Goal: Find specific page/section: Locate item on page

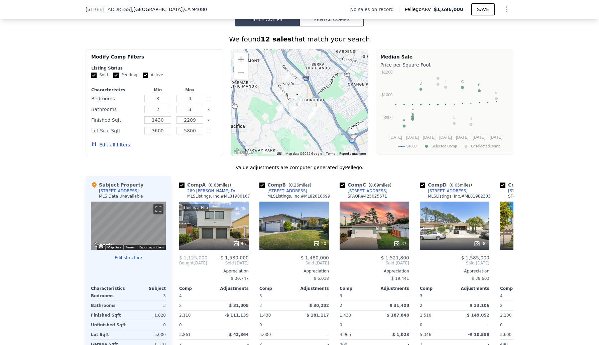
scroll to position [513, 0]
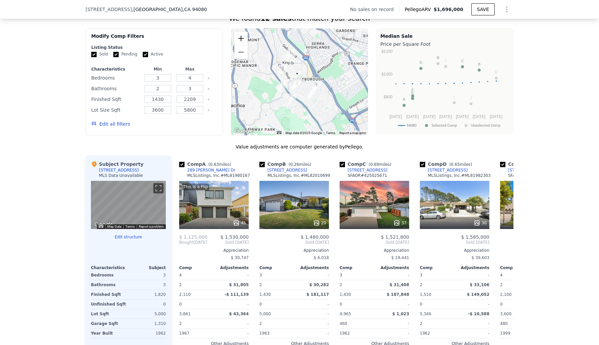
click at [241, 35] on button "Zoom in" at bounding box center [241, 38] width 13 height 13
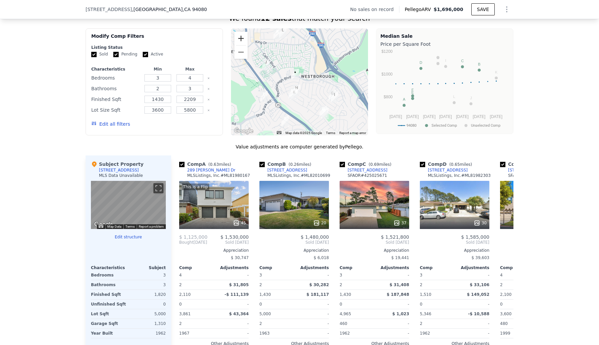
click at [241, 35] on button "Zoom in" at bounding box center [241, 38] width 13 height 13
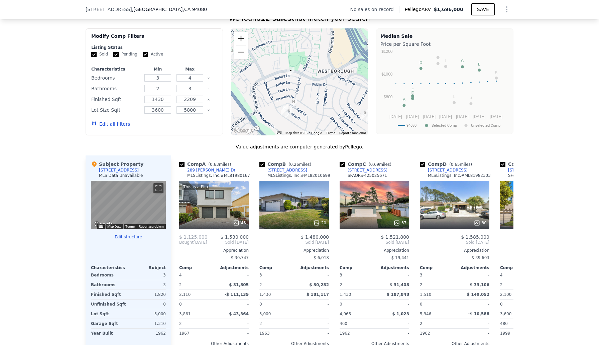
click at [241, 35] on button "Zoom in" at bounding box center [241, 38] width 13 height 13
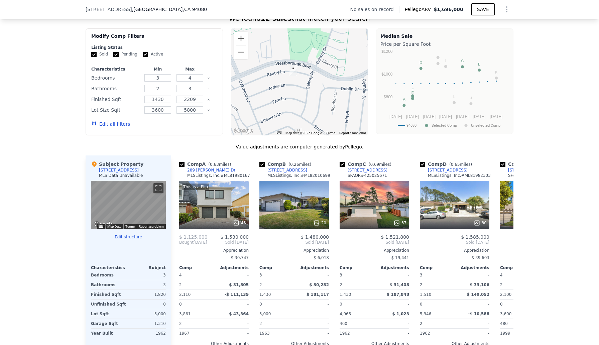
drag, startPoint x: 283, startPoint y: 83, endPoint x: 295, endPoint y: 85, distance: 11.8
click at [295, 85] on div at bounding box center [299, 81] width 137 height 107
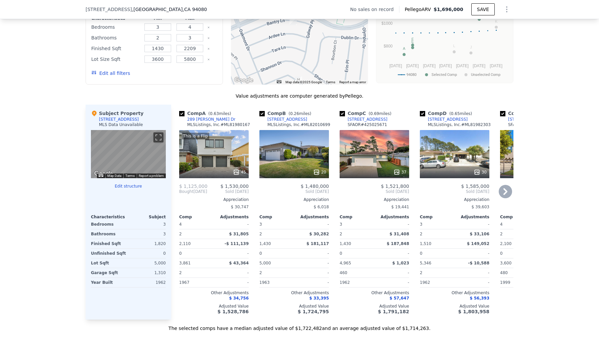
scroll to position [564, 0]
click at [231, 153] on div "This is a Flip 45" at bounding box center [214, 154] width 70 height 48
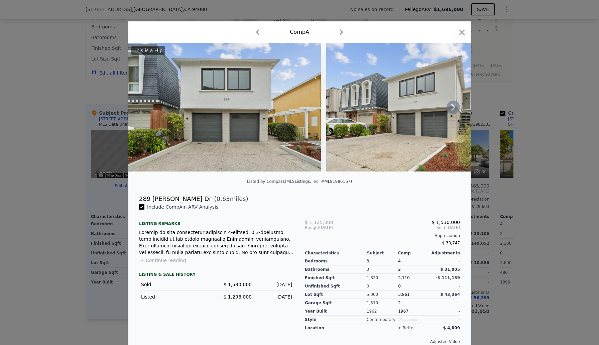
click at [451, 110] on icon at bounding box center [453, 107] width 13 height 13
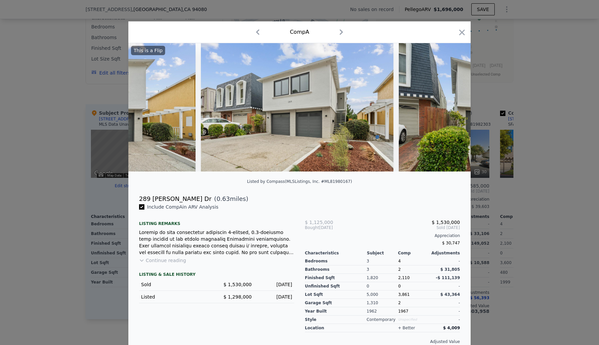
scroll to position [0, 161]
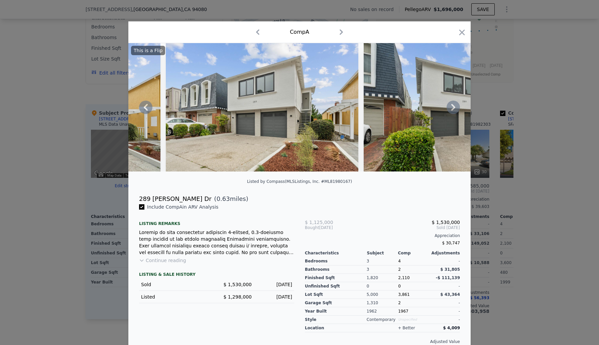
click at [455, 109] on icon at bounding box center [453, 107] width 13 height 13
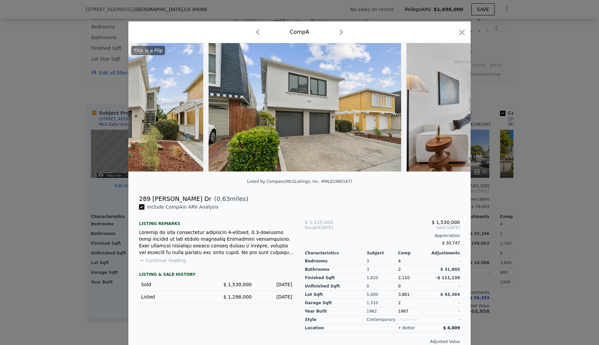
scroll to position [0, 321]
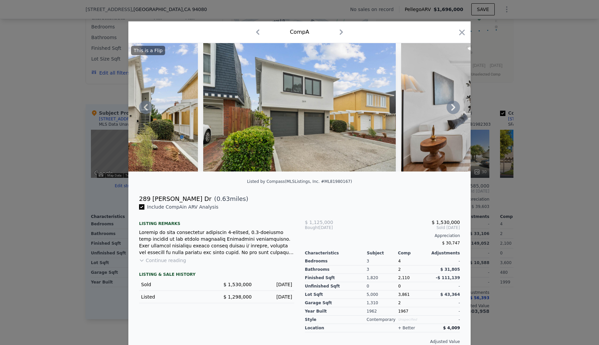
click at [455, 109] on icon at bounding box center [453, 107] width 13 height 13
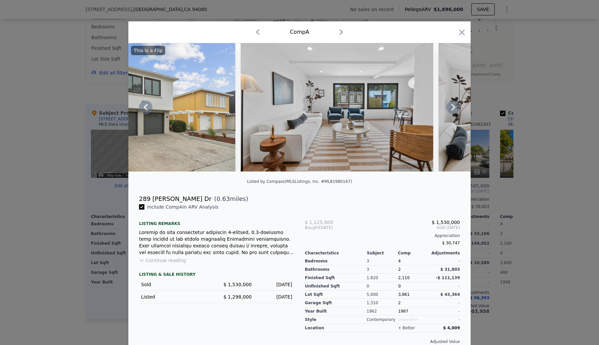
click at [455, 109] on icon at bounding box center [453, 107] width 13 height 13
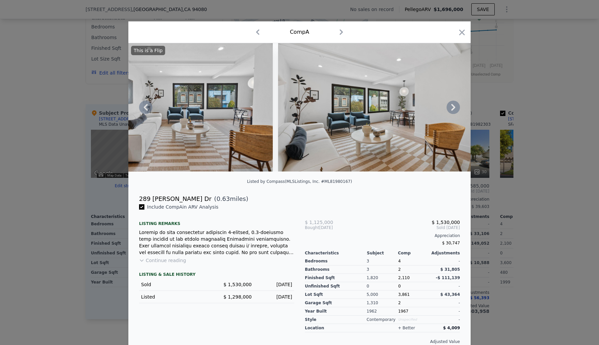
click at [455, 107] on icon at bounding box center [454, 107] width 4 height 7
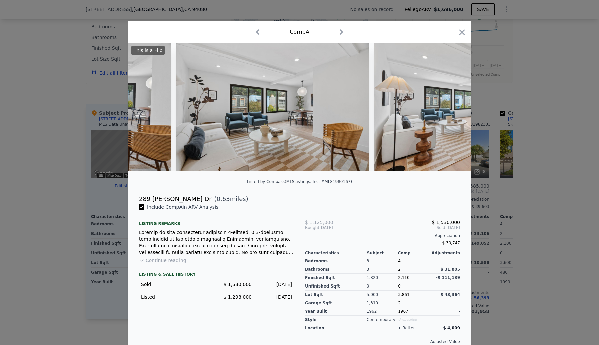
scroll to position [0, 803]
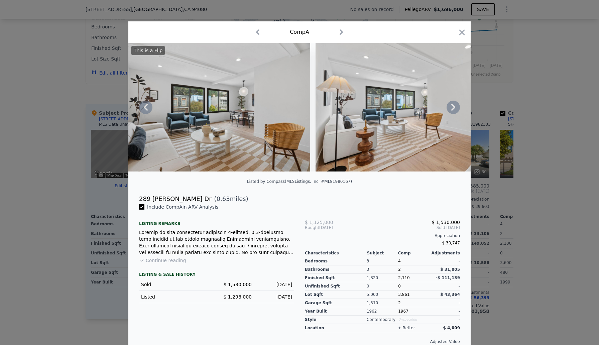
click at [455, 105] on icon at bounding box center [453, 107] width 13 height 13
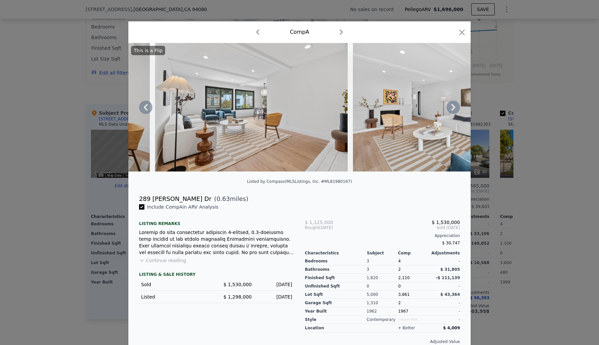
click at [454, 106] on icon at bounding box center [454, 107] width 4 height 7
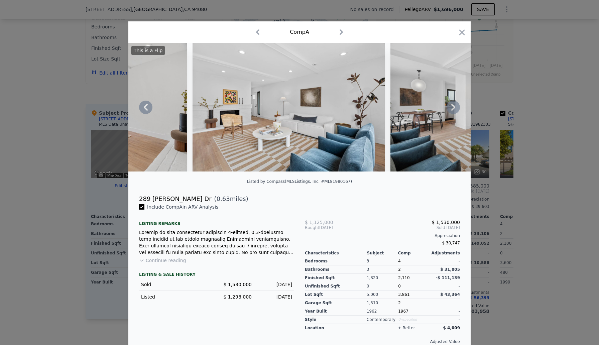
click at [453, 106] on icon at bounding box center [453, 107] width 13 height 13
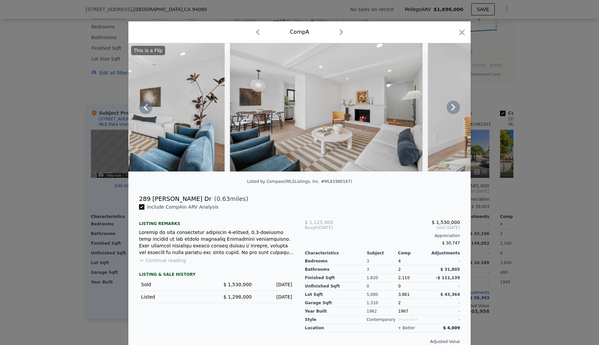
click at [453, 105] on icon at bounding box center [454, 107] width 4 height 7
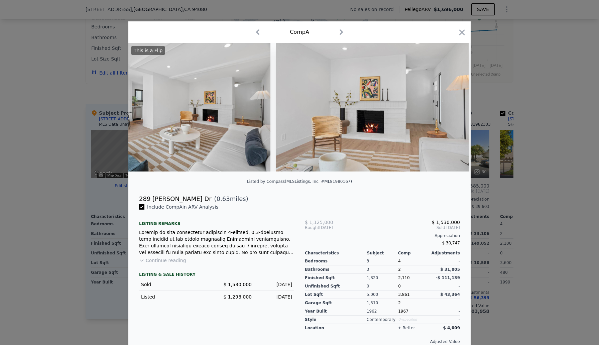
scroll to position [0, 1445]
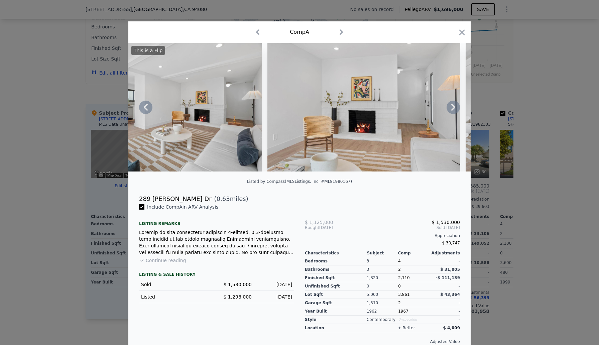
click at [453, 106] on icon at bounding box center [453, 107] width 13 height 13
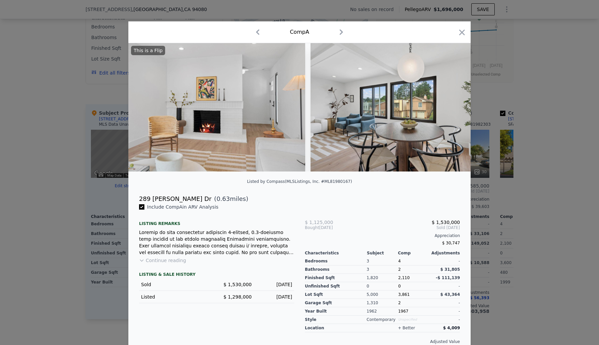
scroll to position [0, 1606]
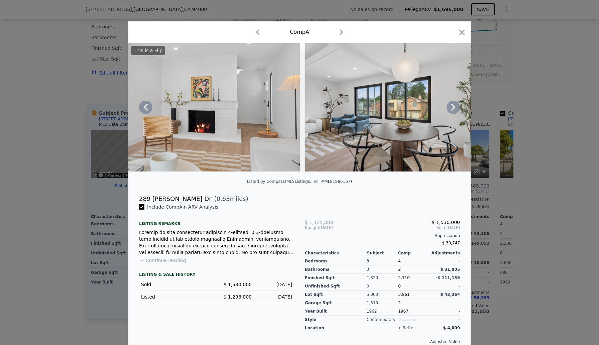
click at [453, 106] on icon at bounding box center [453, 107] width 13 height 13
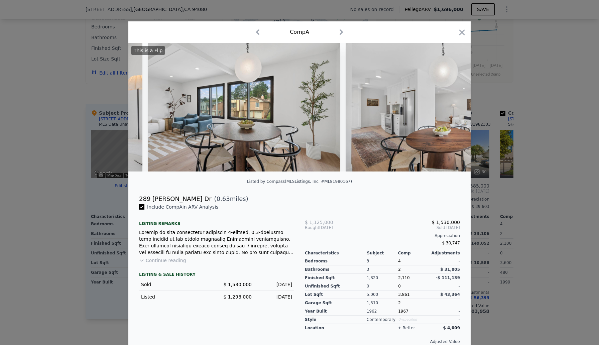
scroll to position [0, 1766]
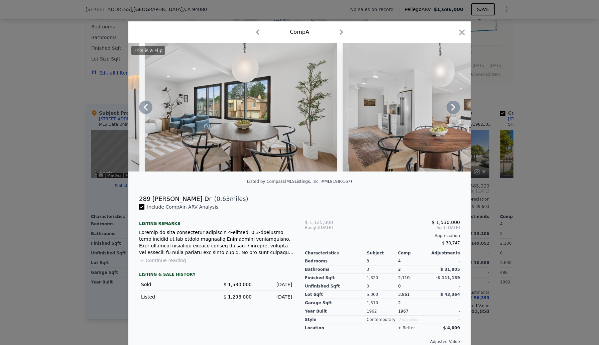
click at [453, 106] on icon at bounding box center [453, 107] width 13 height 13
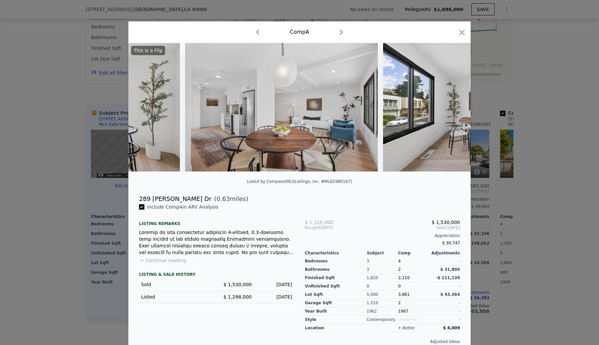
scroll to position [0, 1927]
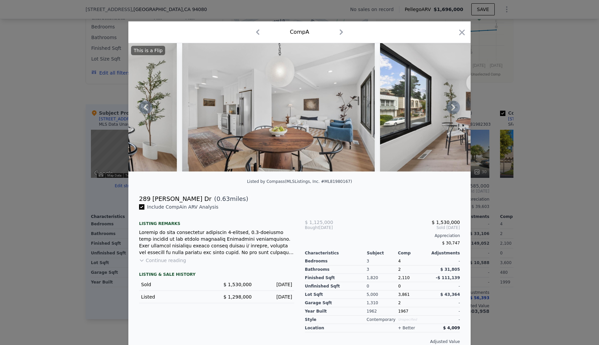
click at [453, 106] on icon at bounding box center [453, 107] width 13 height 13
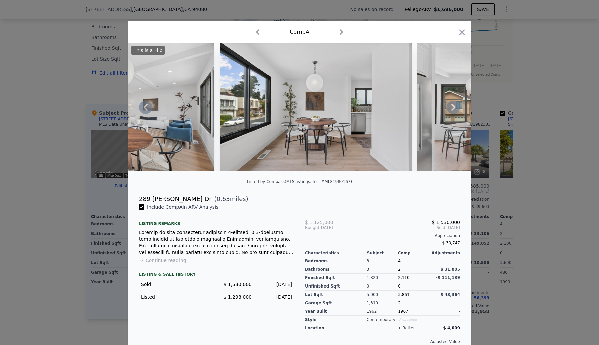
click at [453, 106] on icon at bounding box center [453, 107] width 13 height 13
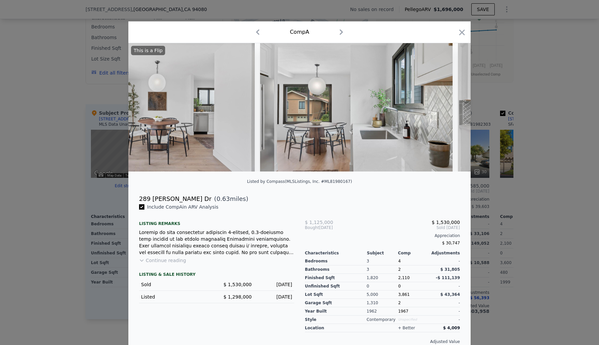
scroll to position [0, 2248]
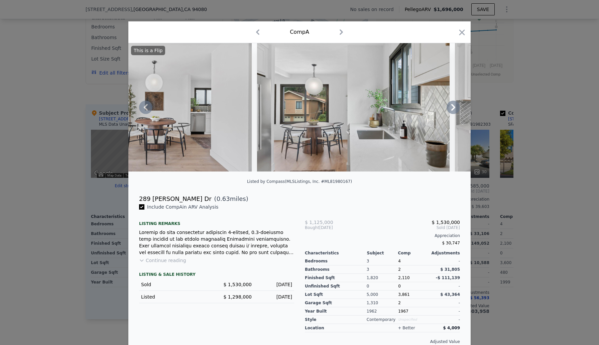
click at [453, 106] on icon at bounding box center [453, 107] width 13 height 13
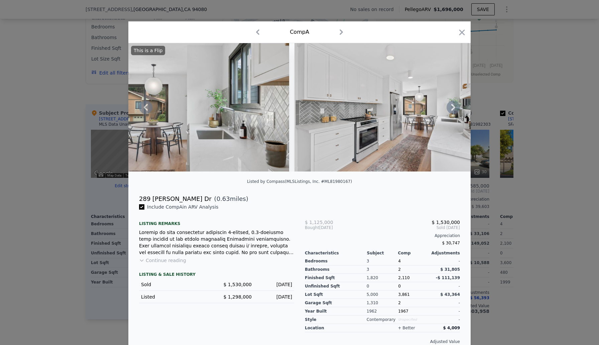
click at [453, 106] on icon at bounding box center [453, 107] width 13 height 13
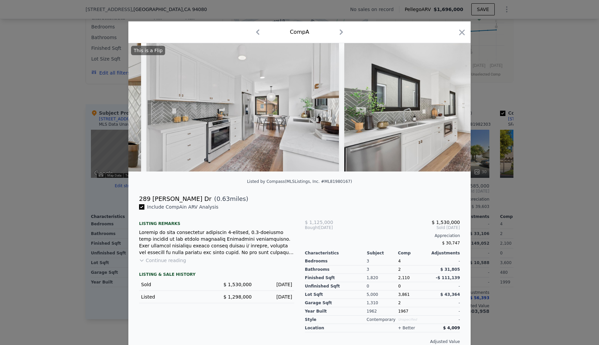
scroll to position [0, 2569]
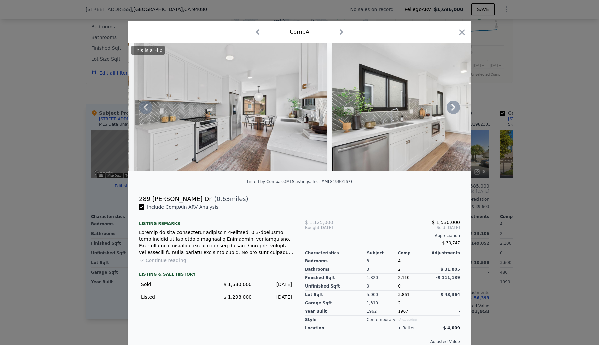
click at [453, 106] on icon at bounding box center [453, 107] width 13 height 13
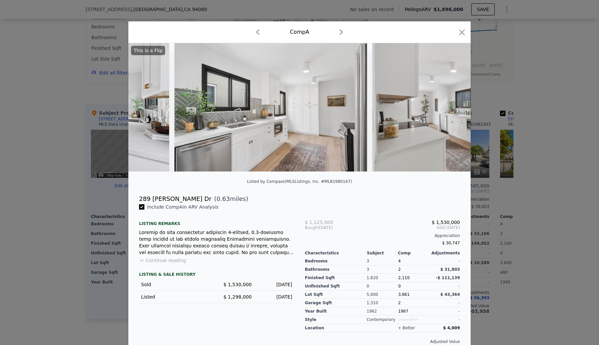
scroll to position [0, 2730]
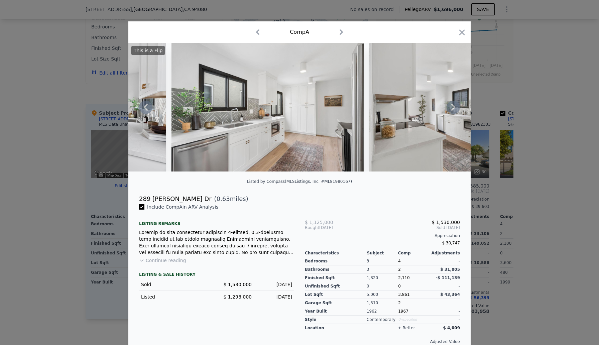
click at [453, 106] on icon at bounding box center [453, 107] width 13 height 13
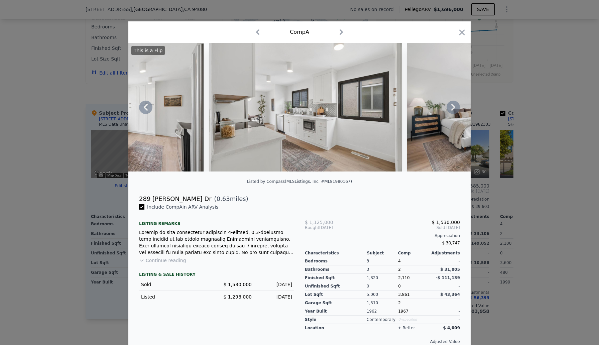
click at [454, 105] on icon at bounding box center [453, 107] width 13 height 13
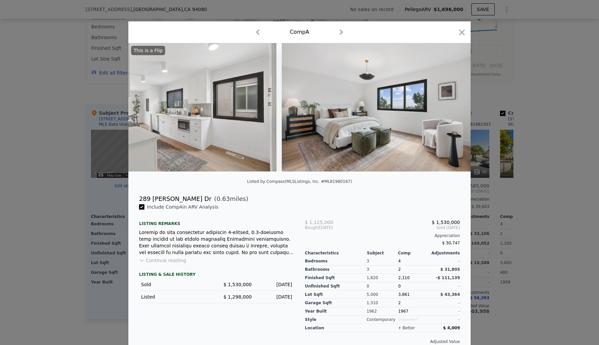
scroll to position [0, 3051]
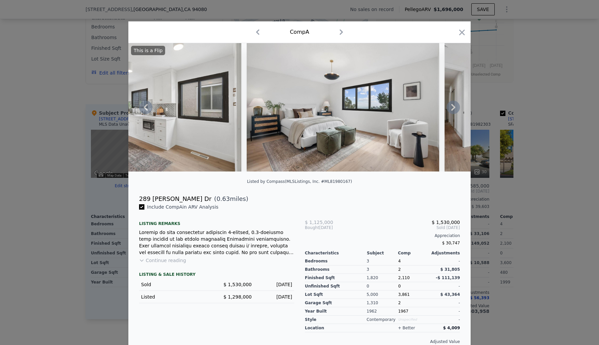
click at [453, 107] on icon at bounding box center [453, 107] width 13 height 13
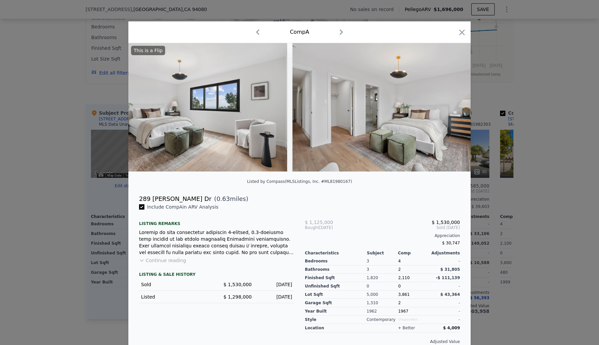
scroll to position [0, 3211]
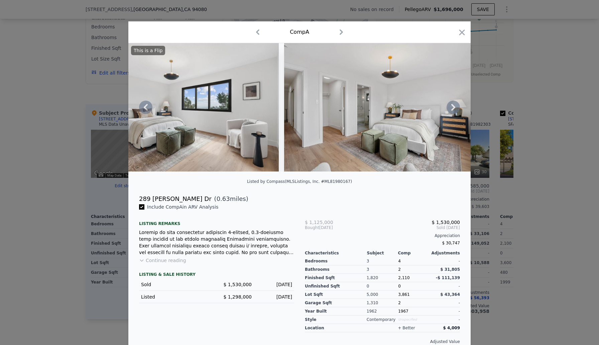
click at [453, 107] on icon at bounding box center [453, 107] width 13 height 13
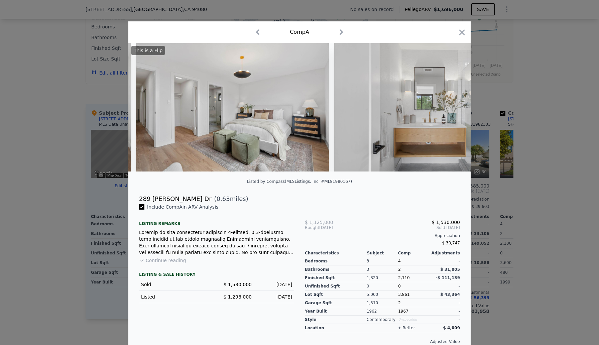
scroll to position [0, 3372]
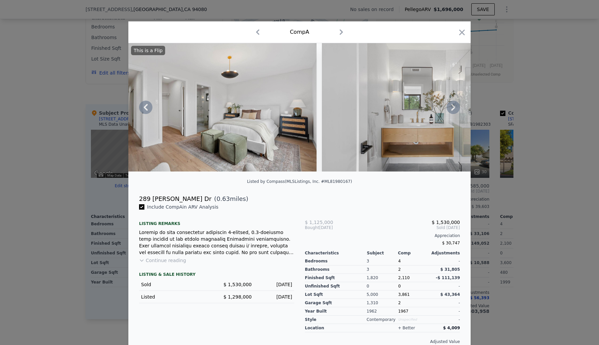
click at [453, 107] on icon at bounding box center [453, 107] width 13 height 13
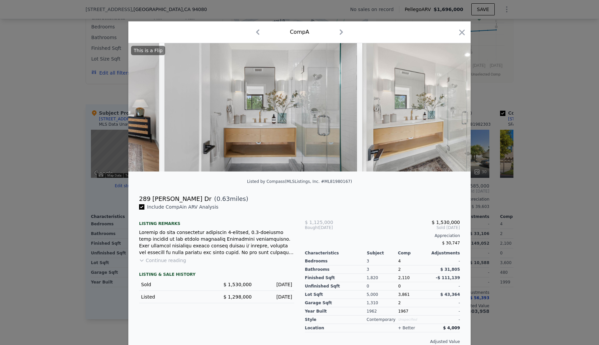
scroll to position [0, 3533]
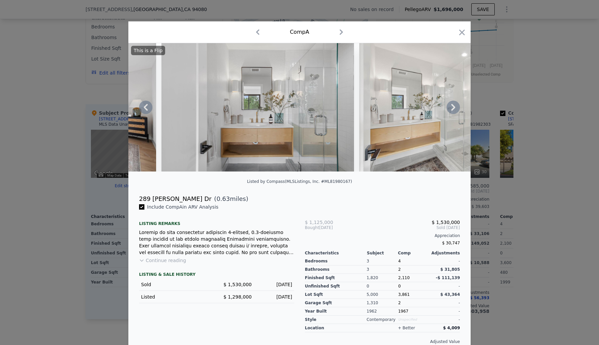
click at [453, 107] on icon at bounding box center [453, 107] width 13 height 13
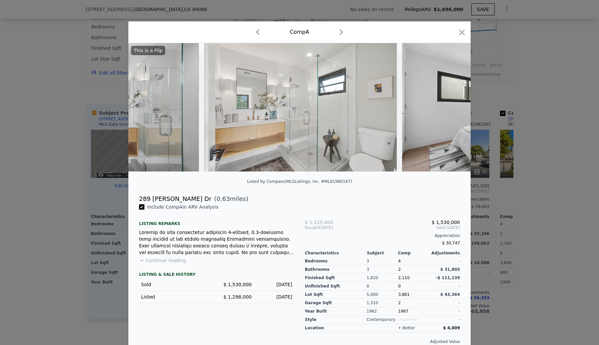
scroll to position [0, 3693]
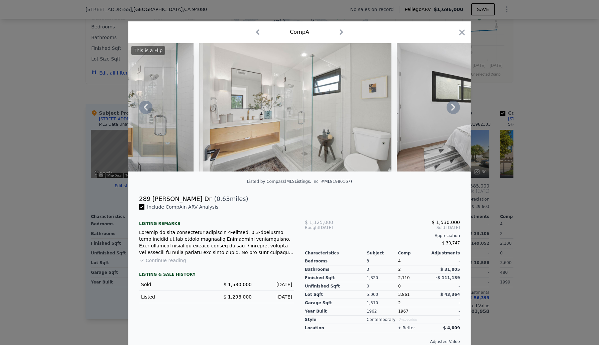
click at [453, 107] on icon at bounding box center [453, 107] width 13 height 13
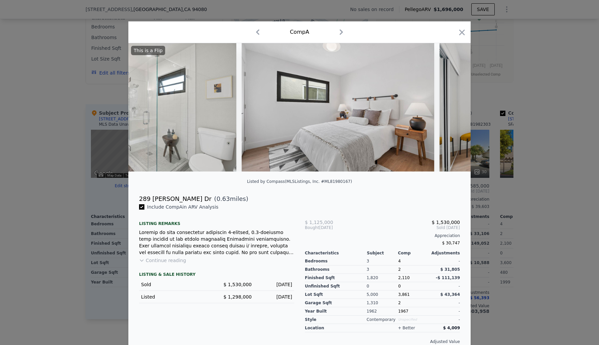
scroll to position [0, 3854]
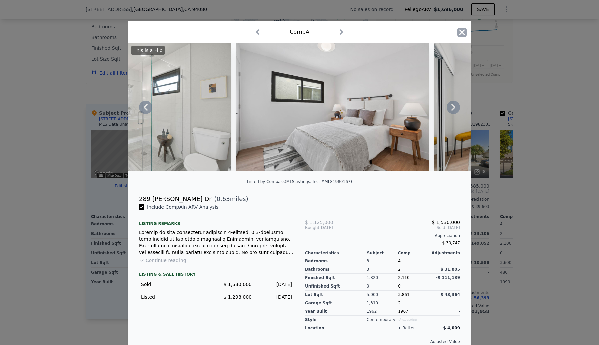
click at [462, 32] on icon "button" at bounding box center [463, 32] width 6 height 6
